Goal: Task Accomplishment & Management: Complete application form

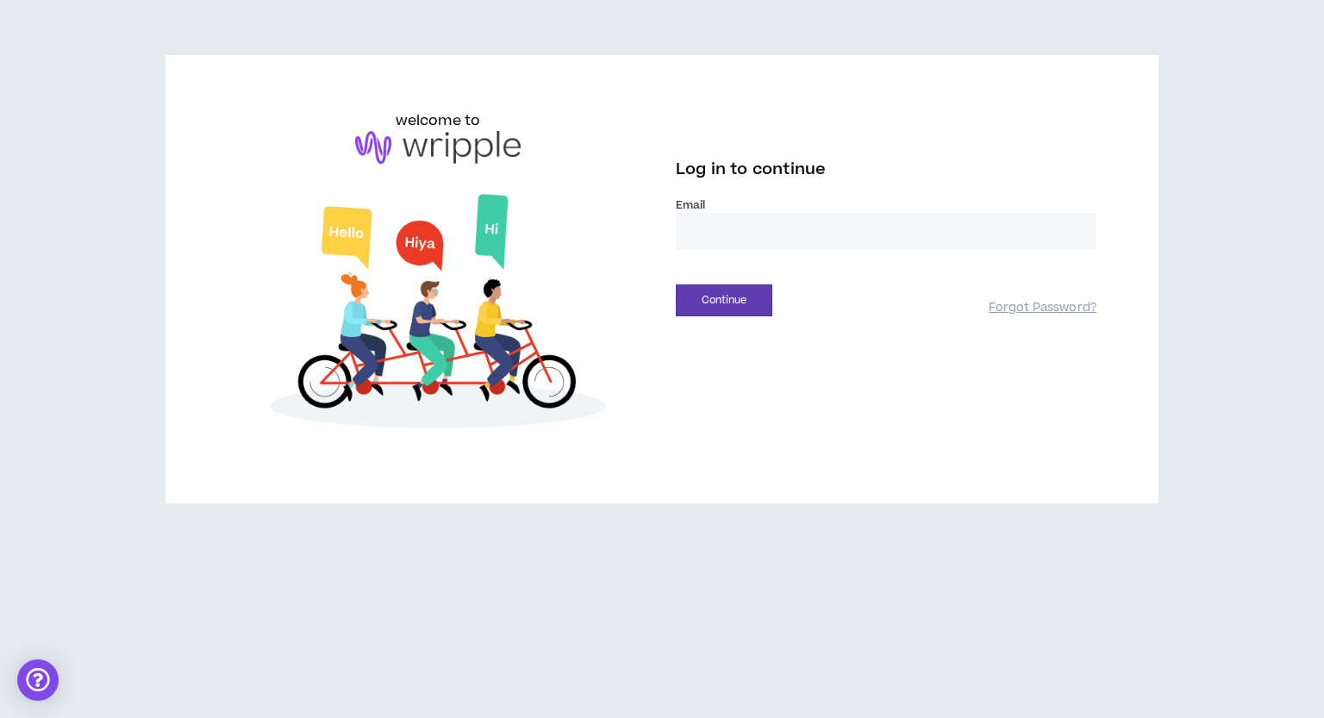
click at [730, 232] on input "email" at bounding box center [886, 231] width 420 height 37
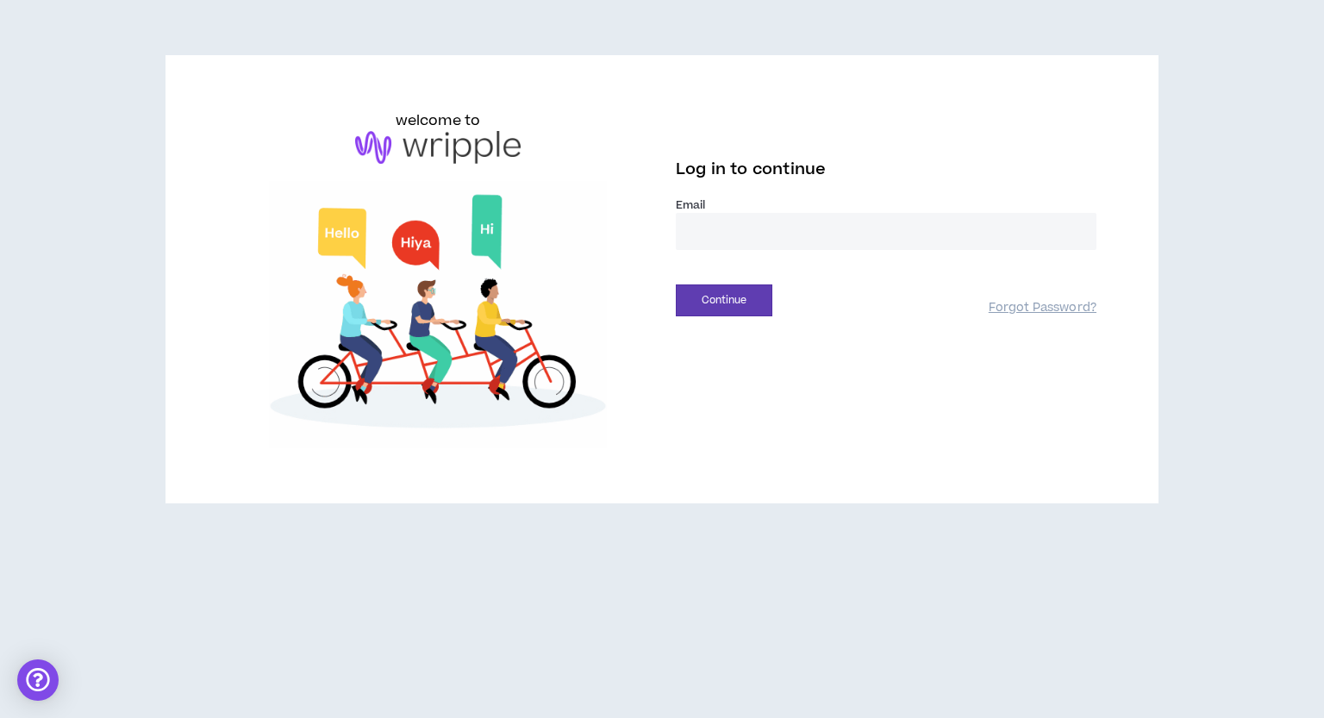
type input "**********"
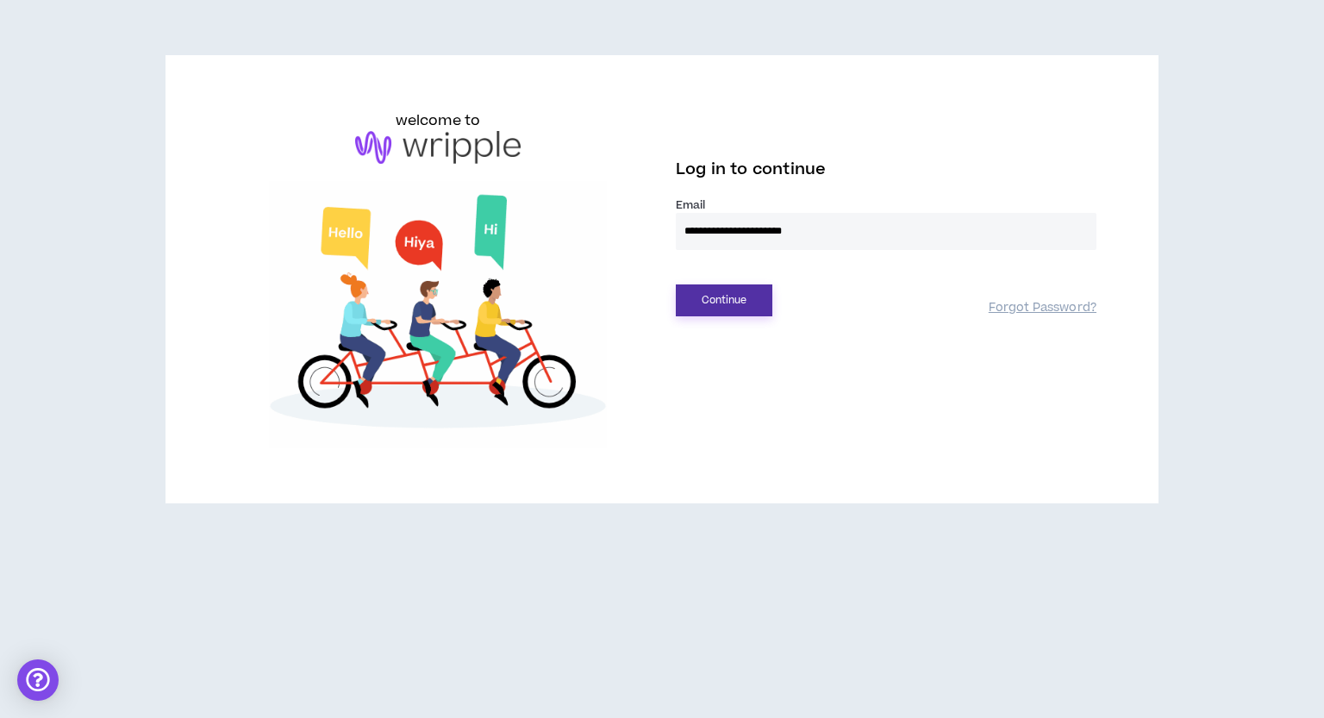
click at [738, 299] on button "Continue" at bounding box center [724, 300] width 97 height 32
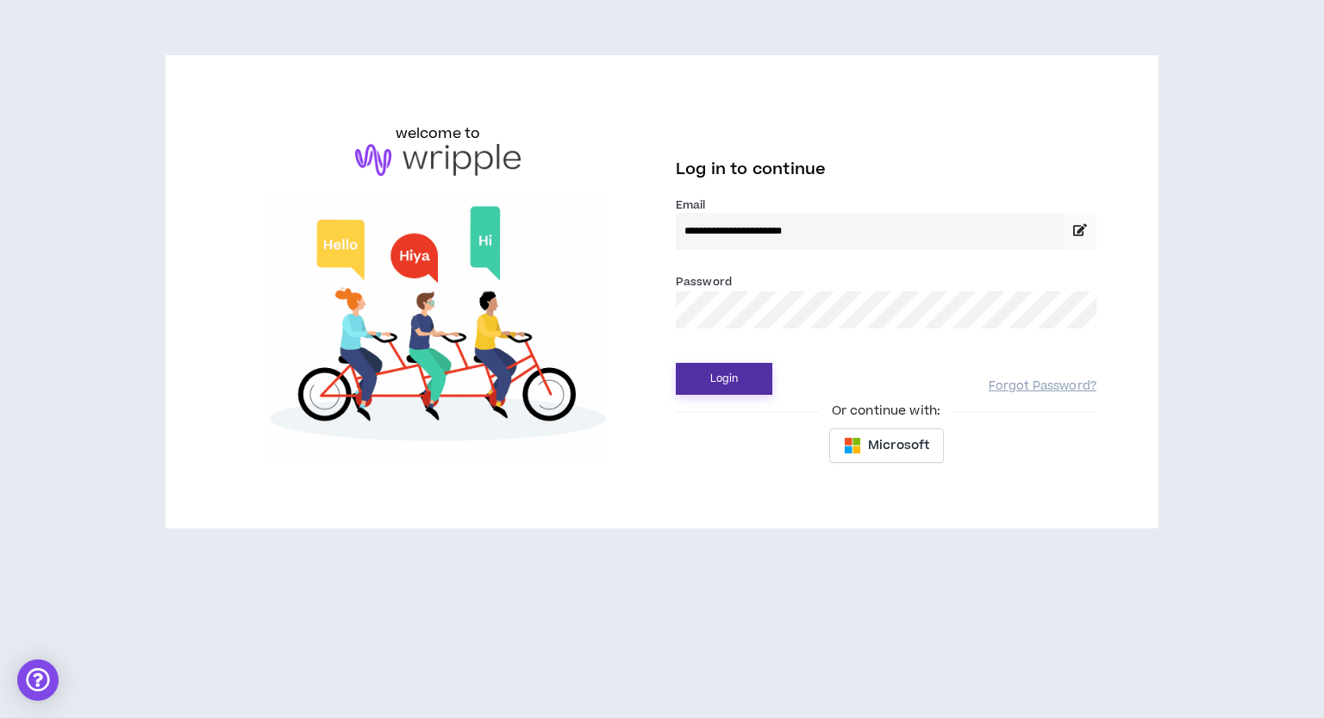
click at [725, 372] on button "Login" at bounding box center [724, 379] width 97 height 32
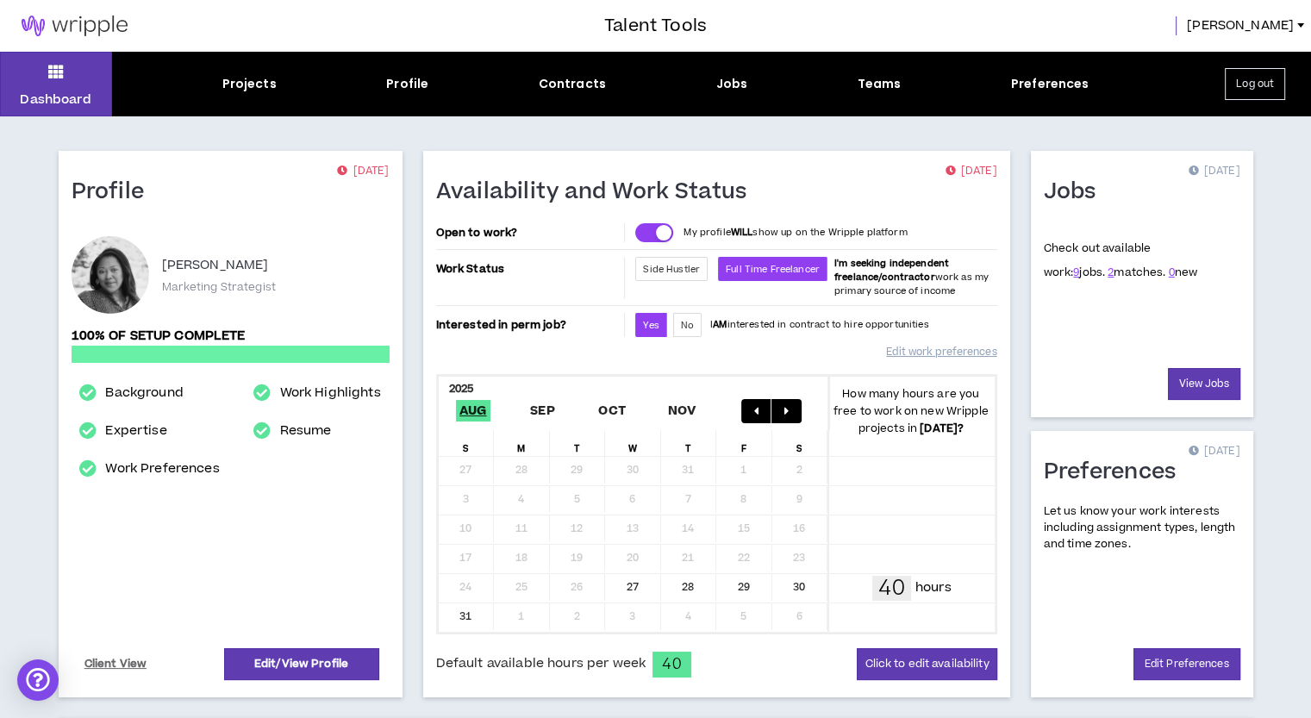
click at [798, 582] on div "30" at bounding box center [800, 587] width 56 height 27
click at [911, 663] on button "Click to edit availability" at bounding box center [927, 664] width 140 height 32
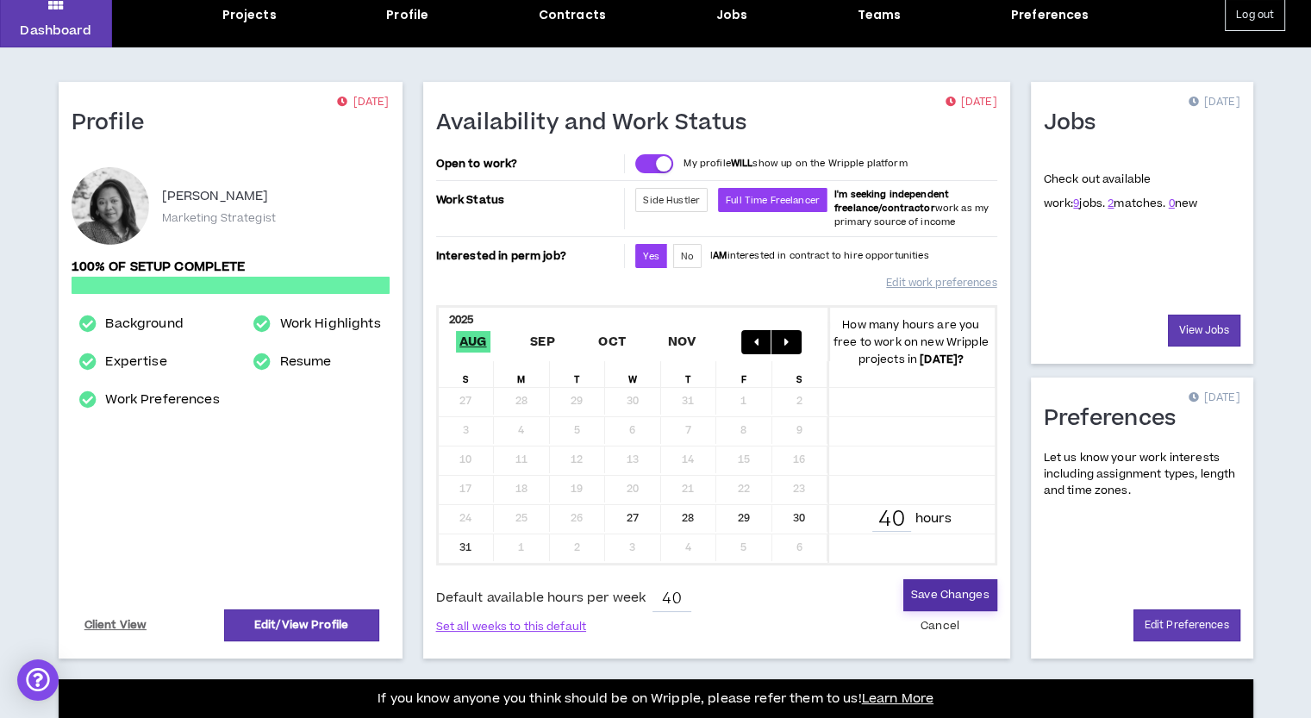
scroll to position [172, 0]
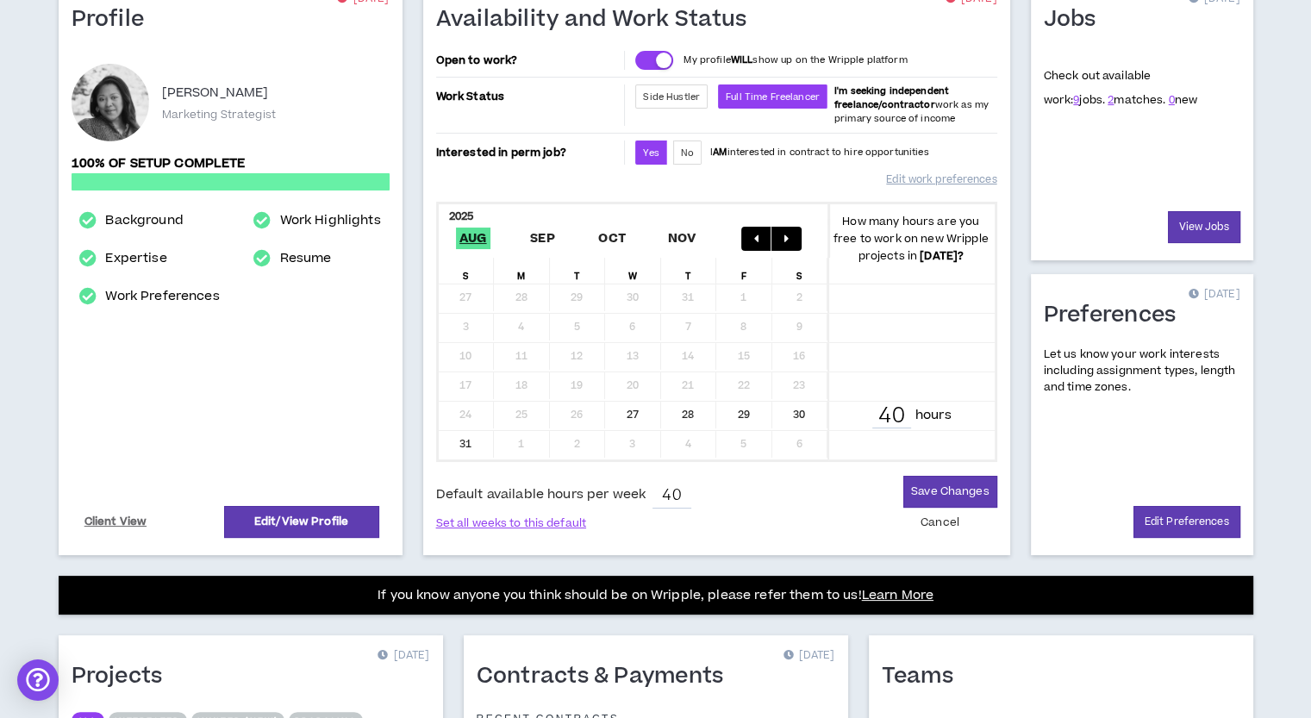
click at [589, 413] on div "24 25 26 27 28 29 30 40 hours" at bounding box center [717, 416] width 556 height 29
click at [788, 237] on icon "button" at bounding box center [786, 239] width 4 height 12
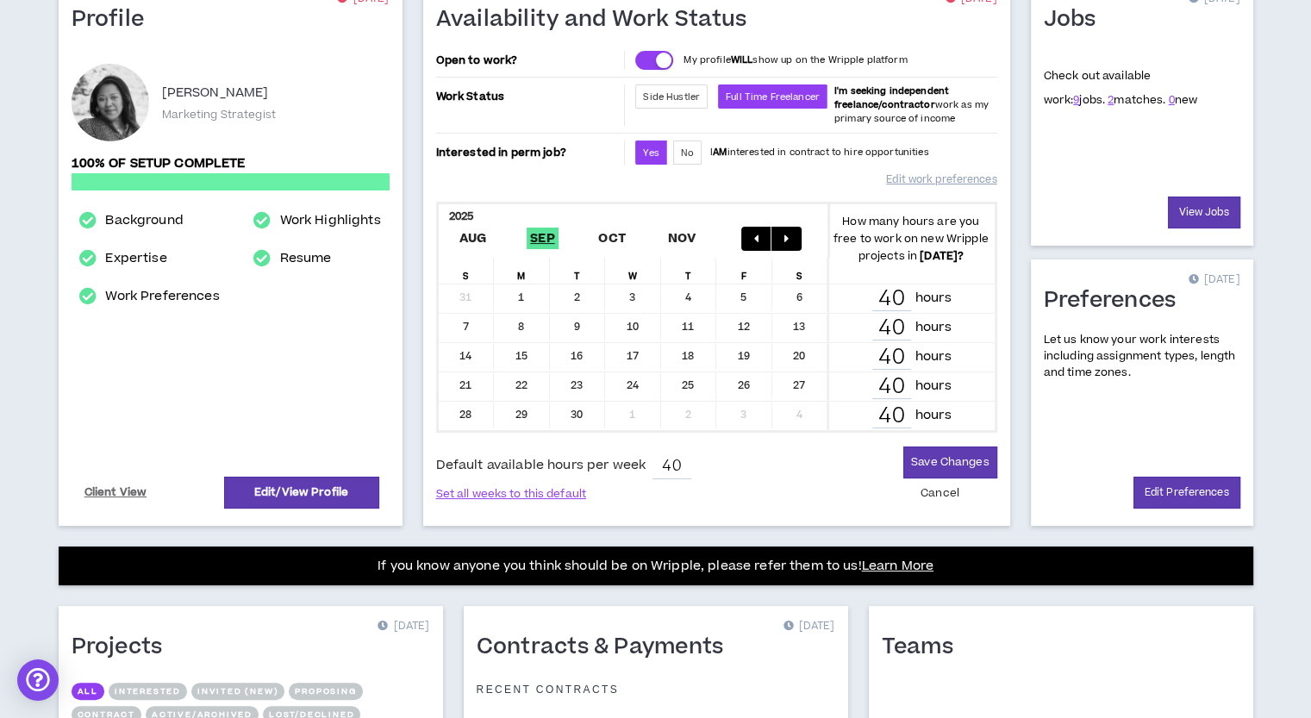
click at [794, 296] on div "6" at bounding box center [800, 297] width 56 height 27
click at [932, 489] on button "Cancel" at bounding box center [939, 493] width 53 height 30
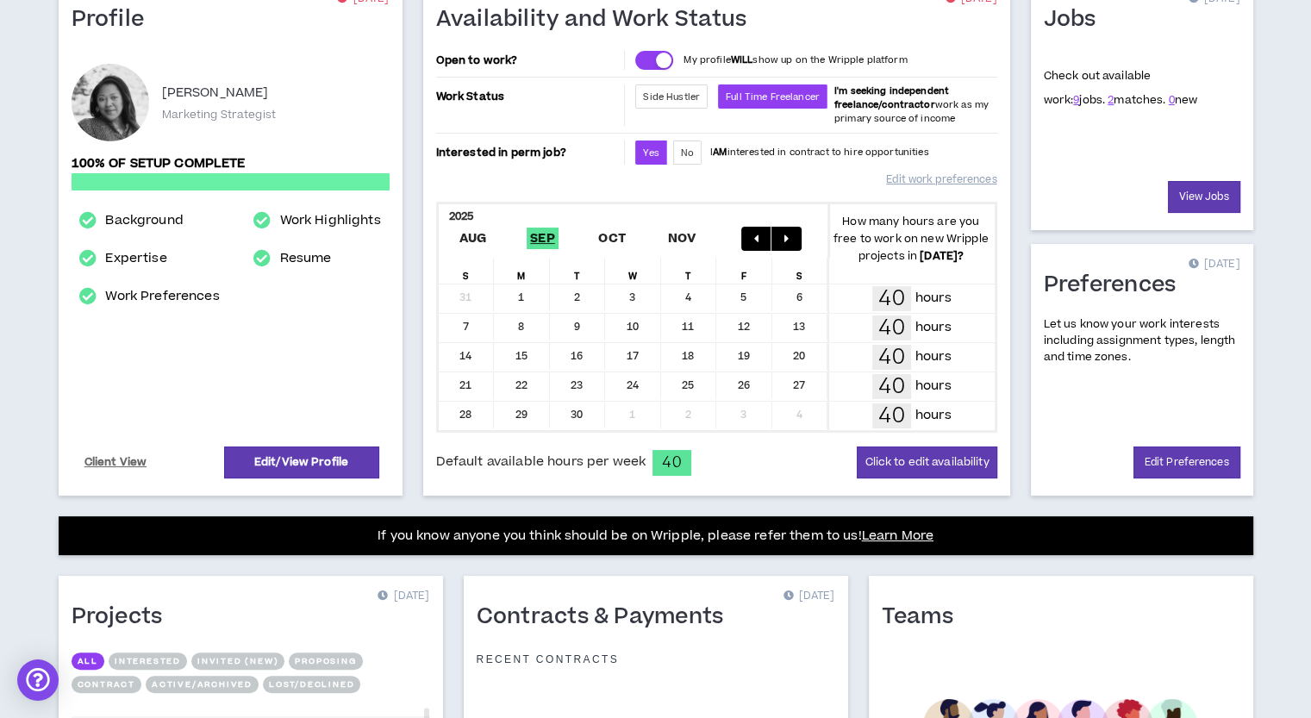
scroll to position [0, 0]
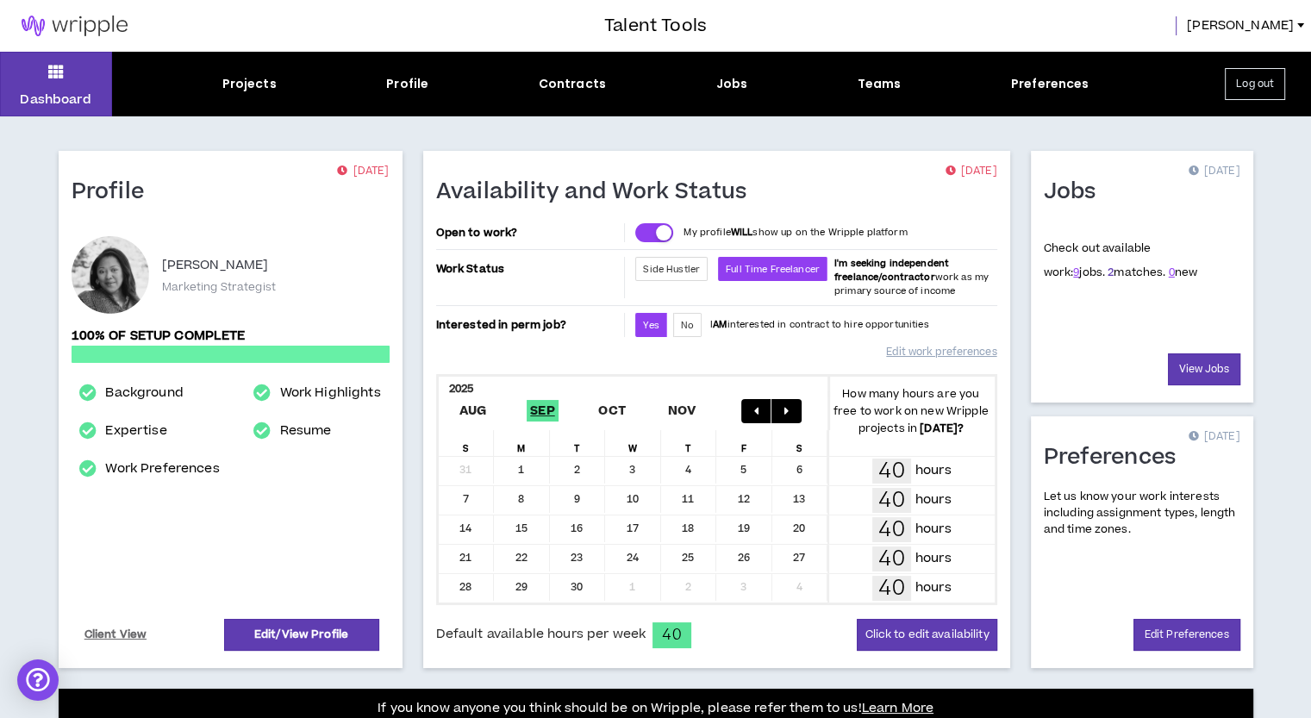
click at [1107, 274] on link "2" at bounding box center [1110, 273] width 6 height 16
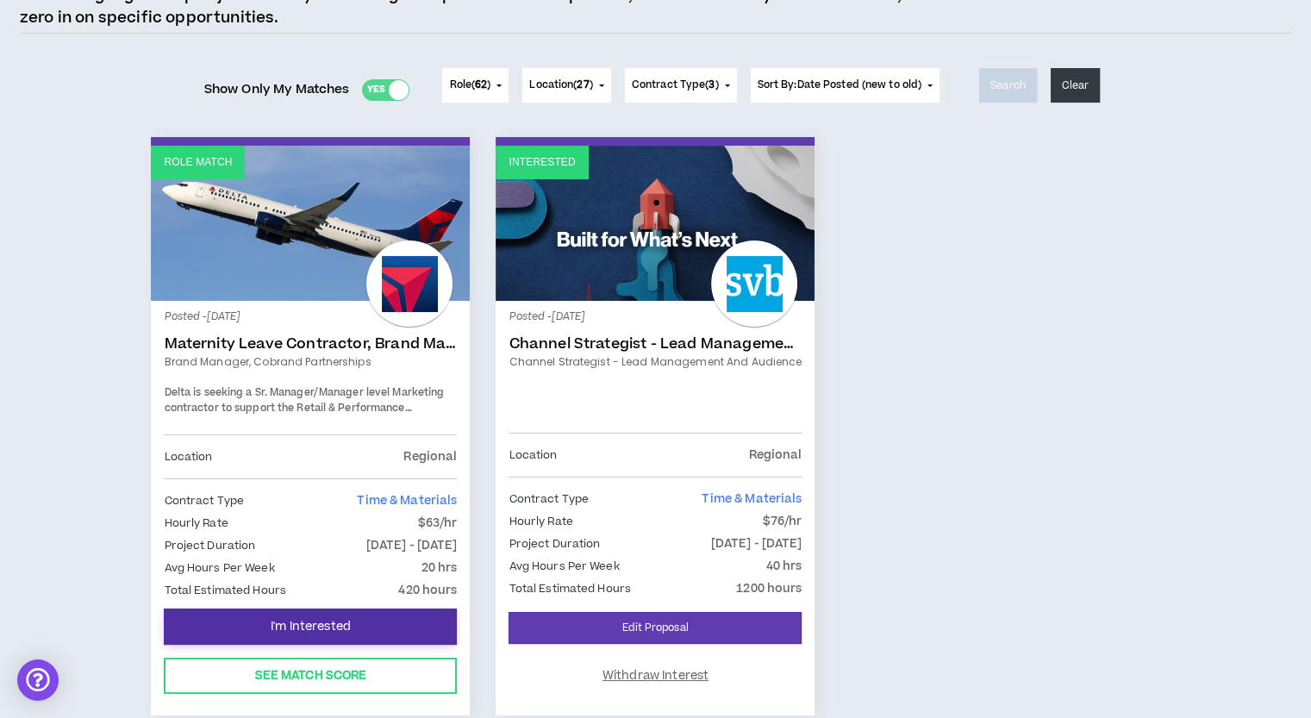
scroll to position [259, 0]
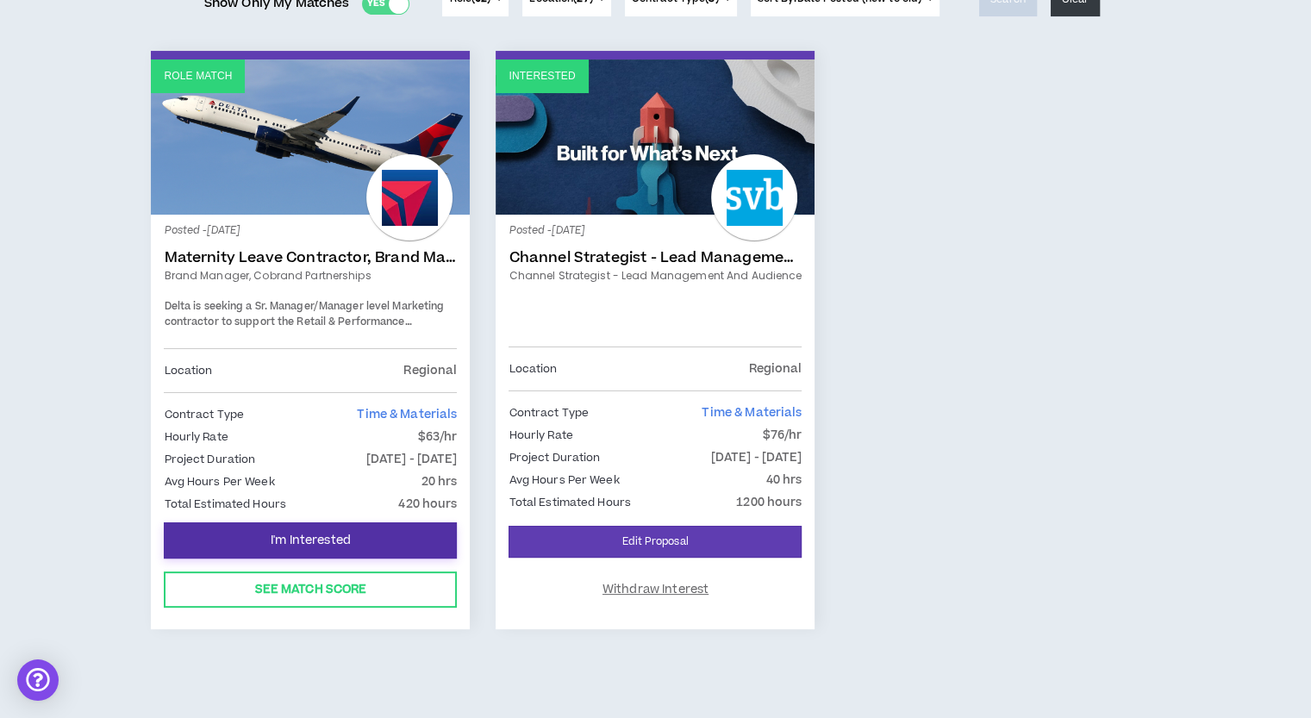
click at [344, 539] on span "I'm Interested" at bounding box center [311, 541] width 80 height 16
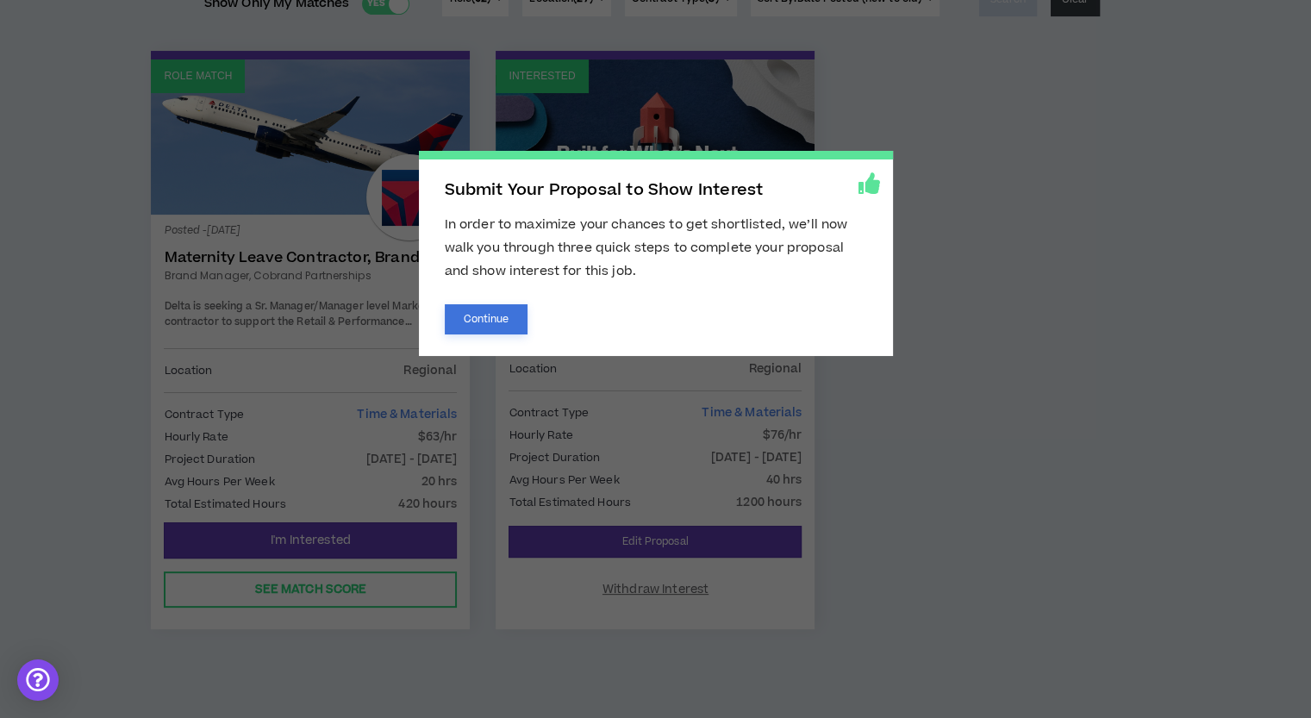
click at [486, 306] on button "Continue" at bounding box center [487, 319] width 84 height 30
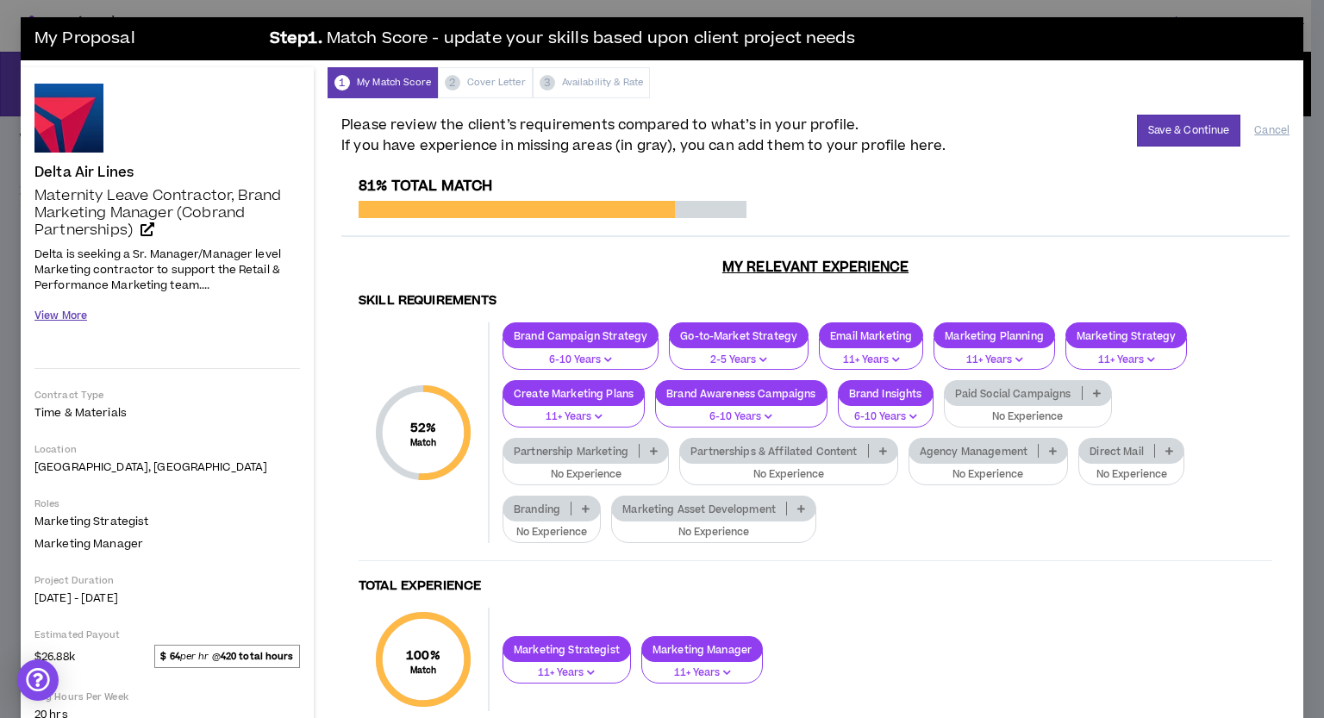
click at [62, 321] on button "View More" at bounding box center [60, 316] width 53 height 30
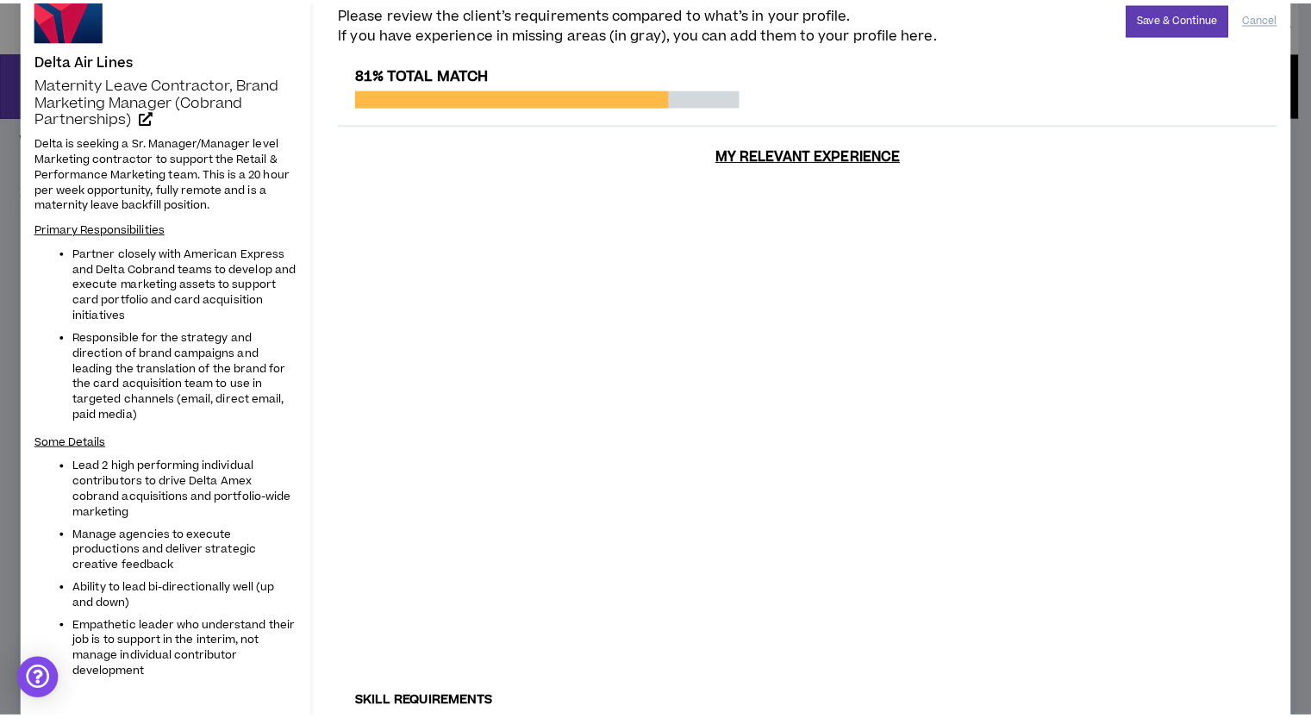
scroll to position [45, 0]
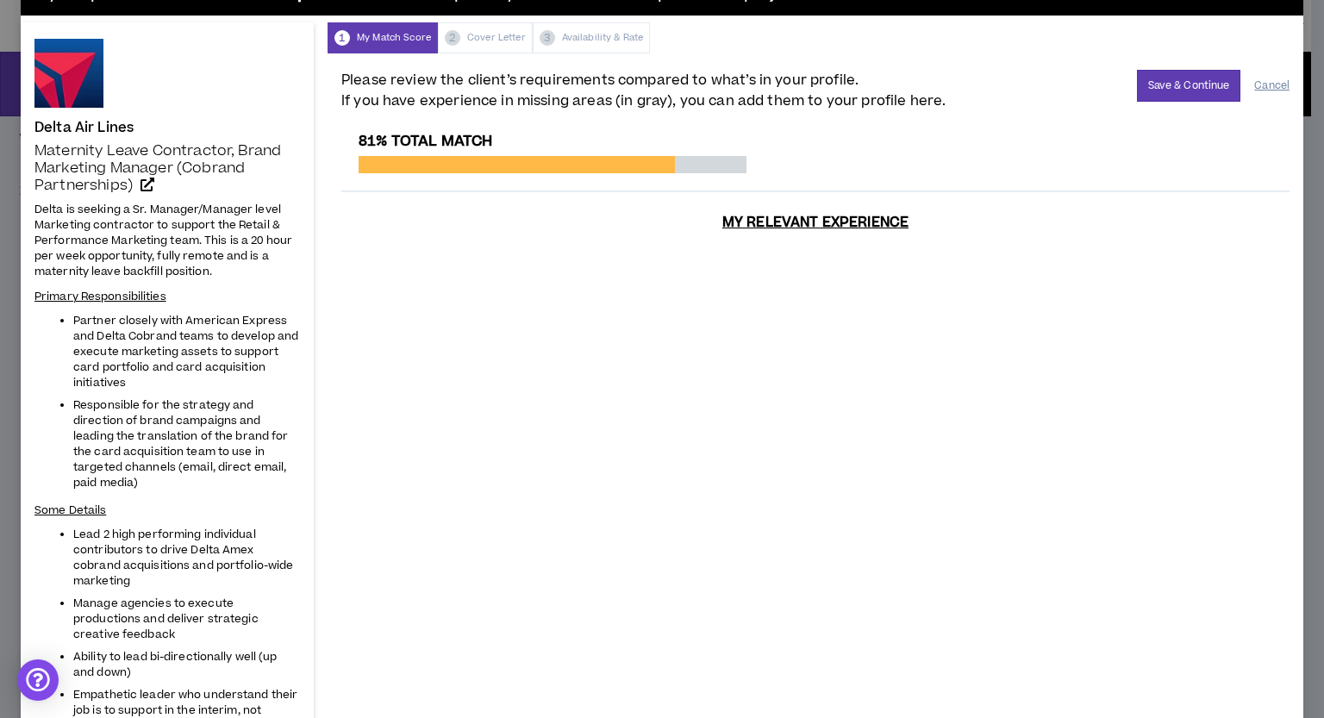
click at [1255, 86] on button "Cancel" at bounding box center [1271, 86] width 35 height 30
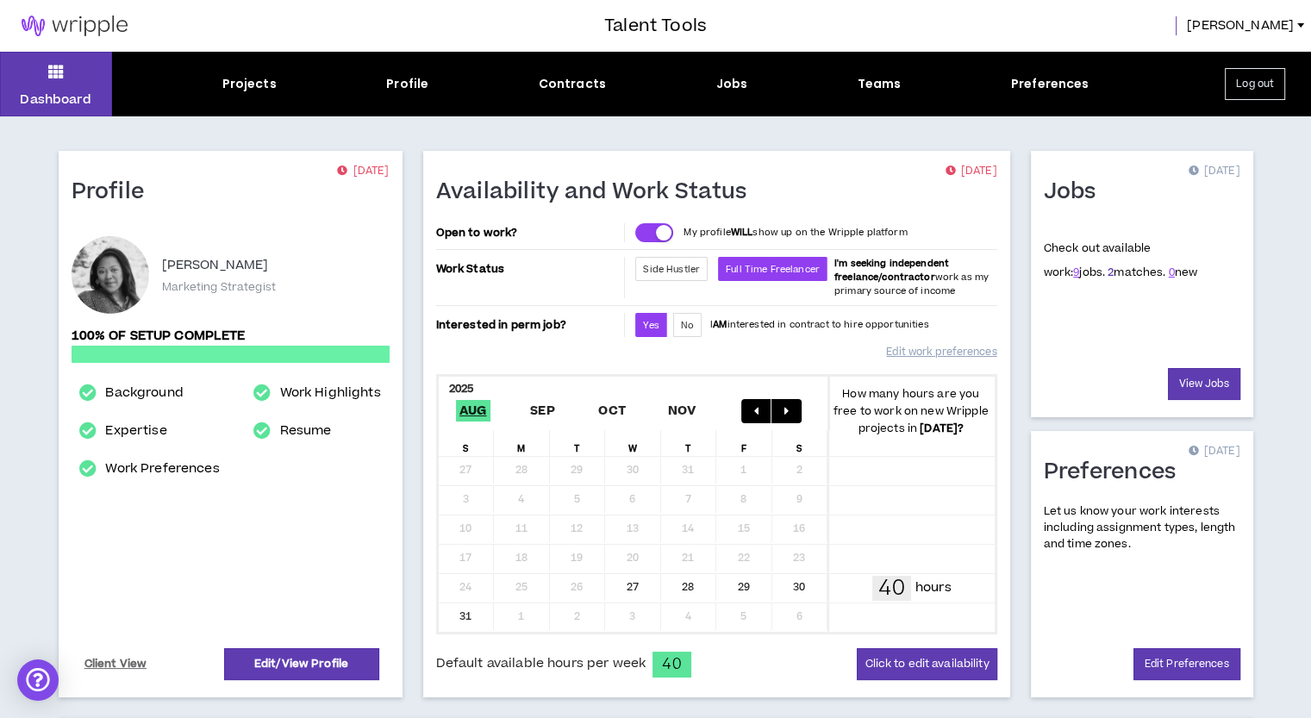
click at [1107, 270] on link "2" at bounding box center [1110, 273] width 6 height 16
